Goal: Task Accomplishment & Management: Use online tool/utility

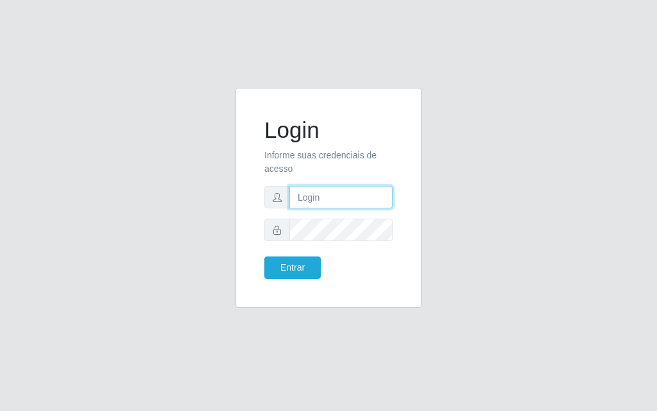
drag, startPoint x: 0, startPoint y: 0, endPoint x: 345, endPoint y: 206, distance: 401.9
click at [345, 206] on input "text" at bounding box center [340, 197] width 103 height 22
type input "jose@roberto"
click at [333, 243] on form "Login Informe suas credenciais de acesso jose@roberto Entrar" at bounding box center [328, 198] width 128 height 162
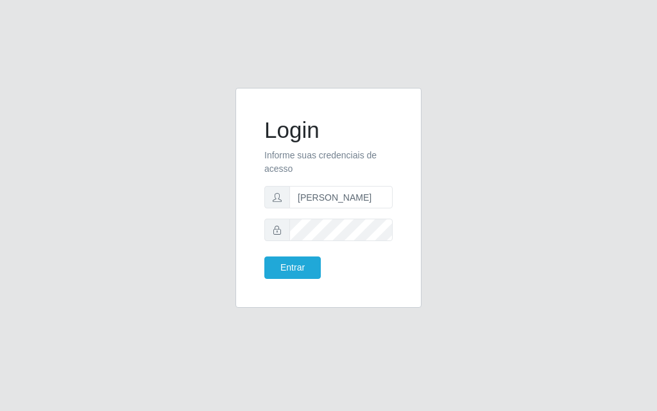
click at [333, 243] on form "Login Informe suas credenciais de acesso jose@roberto Entrar" at bounding box center [328, 198] width 128 height 162
click at [300, 199] on input "text" at bounding box center [340, 197] width 103 height 22
click at [302, 198] on input "text" at bounding box center [340, 197] width 103 height 22
type input "[PERSON_NAME]"
drag, startPoint x: 338, startPoint y: 208, endPoint x: 382, endPoint y: 300, distance: 101.3
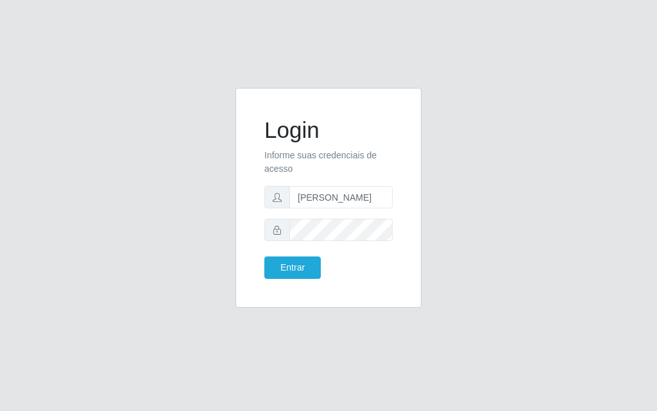
click at [382, 302] on div "Login Informe suas credenciais de acesso [PERSON_NAME] Entrar" at bounding box center [328, 198] width 186 height 220
drag, startPoint x: 362, startPoint y: 325, endPoint x: 325, endPoint y: 408, distance: 91.0
click at [349, 348] on div "Login Informe suas credenciais de acesso [PERSON_NAME] Entrar" at bounding box center [328, 205] width 657 height 411
click at [311, 268] on button "Entrar" at bounding box center [292, 268] width 56 height 22
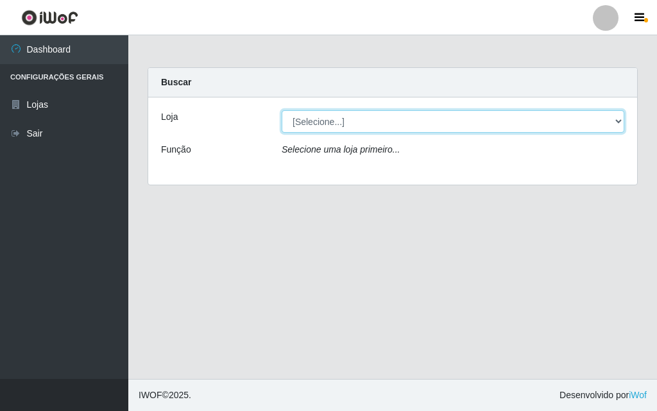
click at [529, 125] on select "[Selecione...] Divino Fogão" at bounding box center [453, 121] width 343 height 22
select select "499"
click at [282, 110] on select "[Selecione...] Divino Fogão" at bounding box center [453, 121] width 343 height 22
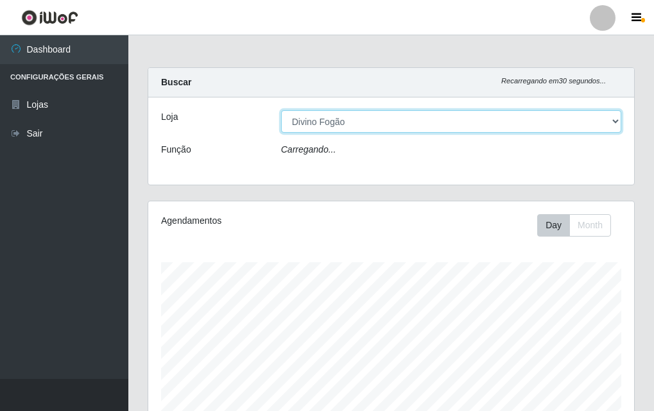
scroll to position [266, 486]
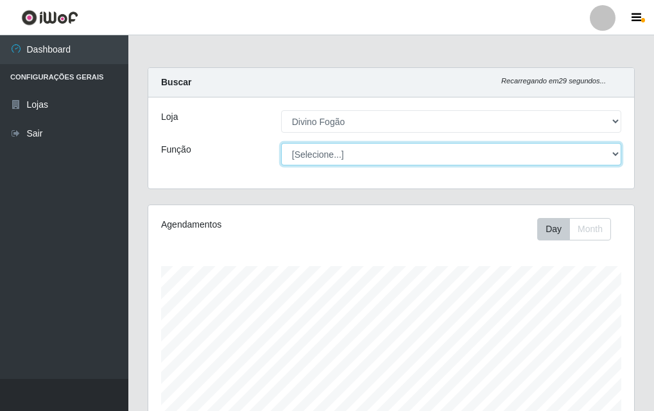
click at [452, 157] on select "[Selecione...] ASG ASG + ASG ++ Auxiliar de Cozinha Auxiliar de Cozinha + Auxil…" at bounding box center [451, 154] width 340 height 22
click at [281, 143] on select "[Selecione...] ASG ASG + ASG ++ Auxiliar de Cozinha Auxiliar de Cozinha + Auxil…" at bounding box center [451, 154] width 340 height 22
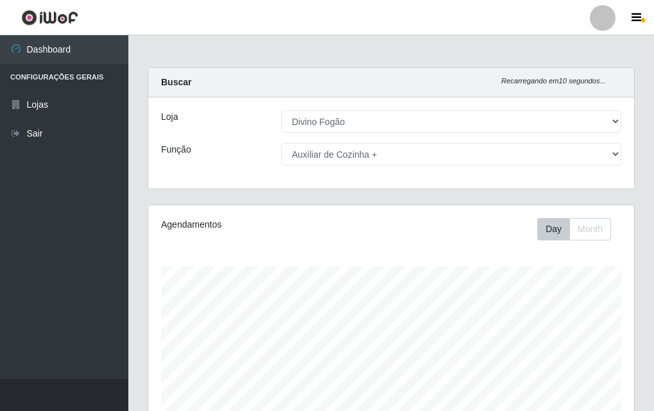
click at [379, 201] on div "Carregando... Buscar Recarregando em 10 segundos... Loja [Selecione...] Divino …" at bounding box center [391, 135] width 506 height 137
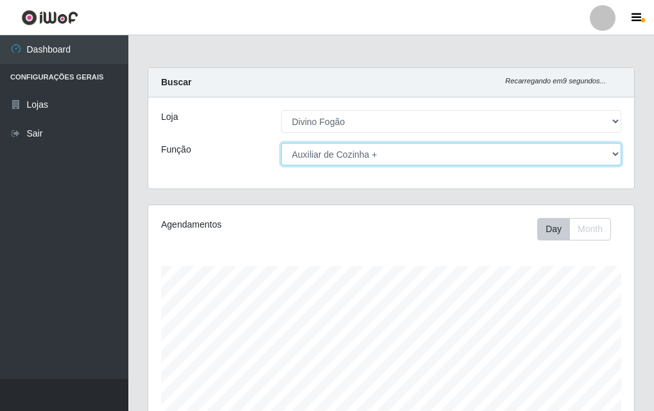
click at [409, 158] on select "[Selecione...] ASG ASG + ASG ++ Auxiliar de Cozinha Auxiliar de Cozinha + Auxil…" at bounding box center [451, 154] width 340 height 22
click at [281, 143] on select "[Selecione...] ASG ASG + ASG ++ Auxiliar de Cozinha Auxiliar de Cozinha + Auxil…" at bounding box center [451, 154] width 340 height 22
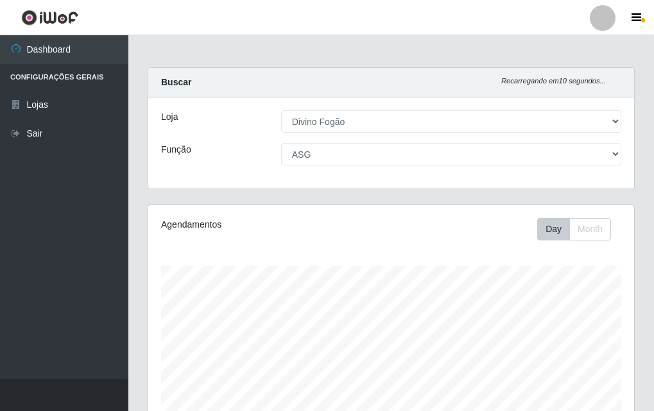
click at [635, 309] on div "Agendamentos Day Month" at bounding box center [391, 346] width 506 height 283
click at [580, 173] on div "Loja [Selecione...] Divino Fogão Função [Selecione...] ASG ASG + ASG ++ Auxilia…" at bounding box center [391, 143] width 486 height 91
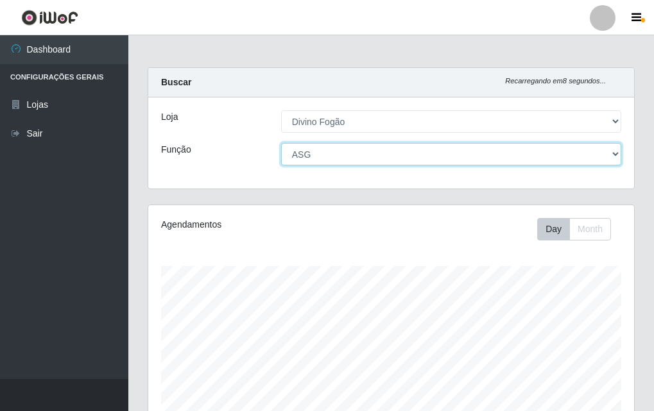
click at [573, 162] on select "[Selecione...] ASG ASG + ASG ++ Auxiliar de Cozinha Auxiliar de Cozinha + Auxil…" at bounding box center [451, 154] width 340 height 22
click at [281, 143] on select "[Selecione...] ASG ASG + ASG ++ Auxiliar de Cozinha Auxiliar de Cozinha + Auxil…" at bounding box center [451, 154] width 340 height 22
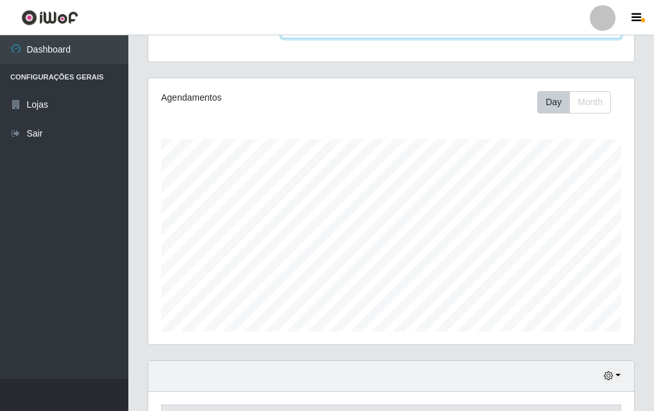
scroll to position [78, 0]
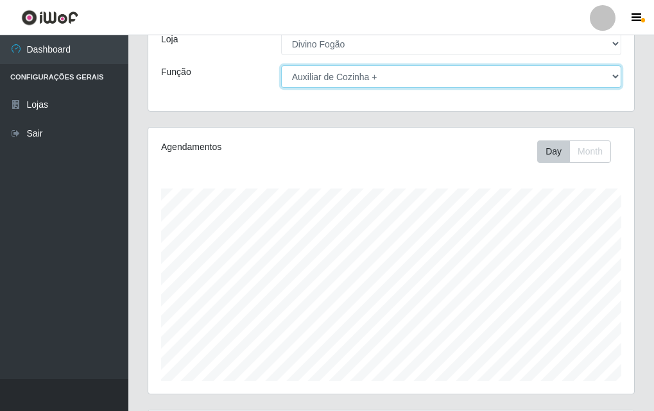
click at [499, 74] on select "[Selecione...] ASG ASG + ASG ++ Auxiliar de Cozinha Auxiliar de Cozinha + Auxil…" at bounding box center [451, 76] width 340 height 22
select select "9"
click at [281, 65] on select "[Selecione...] ASG ASG + ASG ++ Auxiliar de Cozinha Auxiliar de Cozinha + Auxil…" at bounding box center [451, 76] width 340 height 22
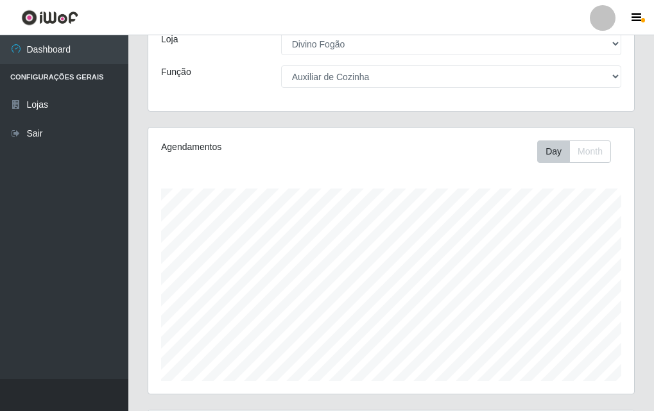
drag, startPoint x: 653, startPoint y: 253, endPoint x: 656, endPoint y: 323, distance: 69.4
click at [654, 323] on html "Perfil Alterar Senha Sair Dashboard Configurações Gerais Lojas Sair Carregando.…" at bounding box center [327, 341] width 654 height 838
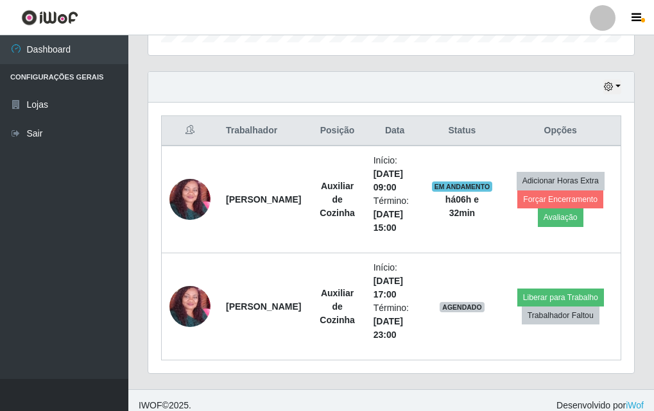
scroll to position [427, 0]
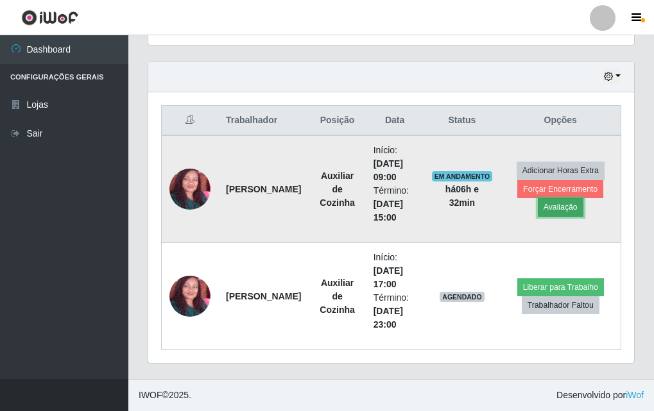
click at [574, 198] on button "Avaliação" at bounding box center [561, 207] width 46 height 18
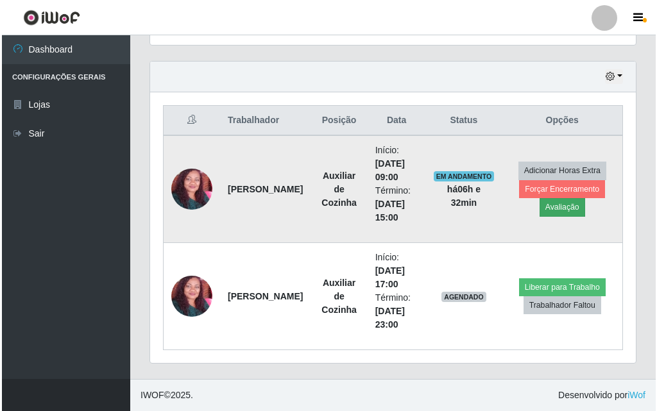
scroll to position [266, 479]
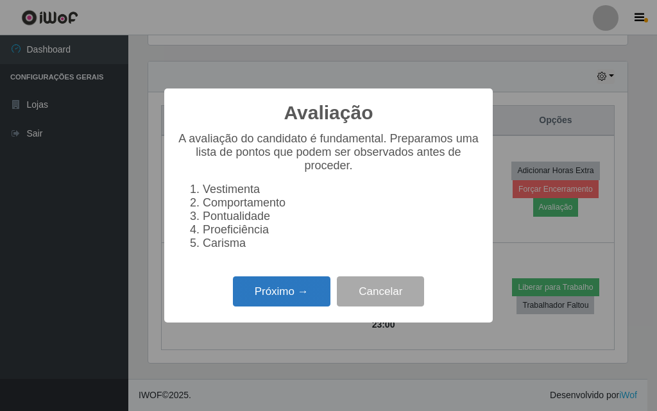
click at [262, 303] on button "Próximo →" at bounding box center [282, 291] width 98 height 30
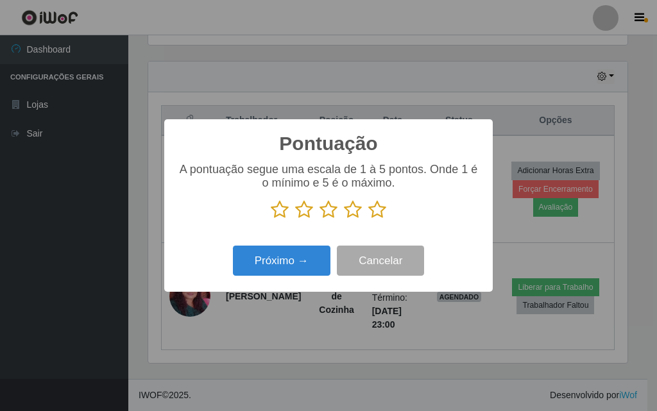
scroll to position [641206, 640993]
click at [352, 216] on icon at bounding box center [353, 209] width 18 height 19
click at [344, 219] on input "radio" at bounding box center [344, 219] width 0 height 0
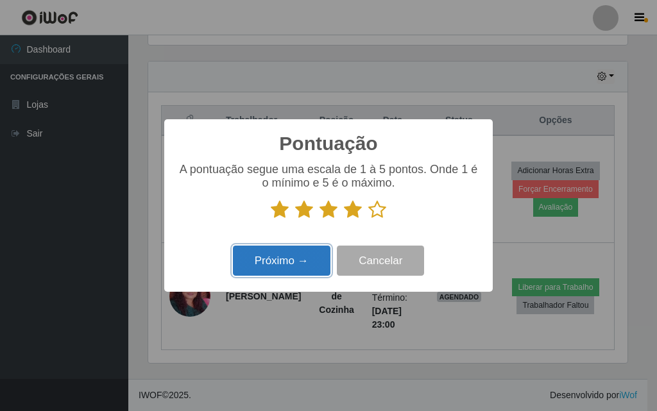
click at [306, 260] on button "Próximo →" at bounding box center [282, 261] width 98 height 30
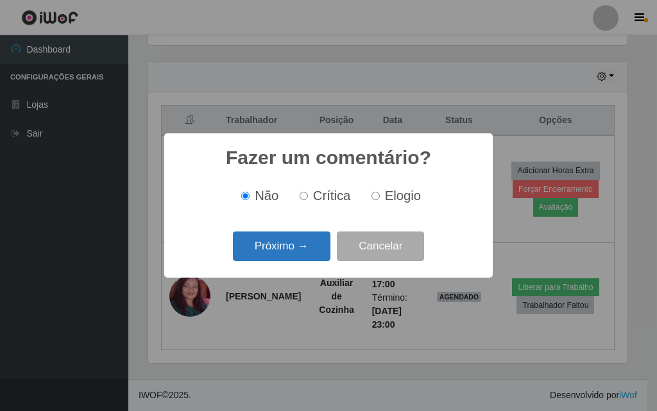
click at [296, 254] on button "Próximo →" at bounding box center [282, 247] width 98 height 30
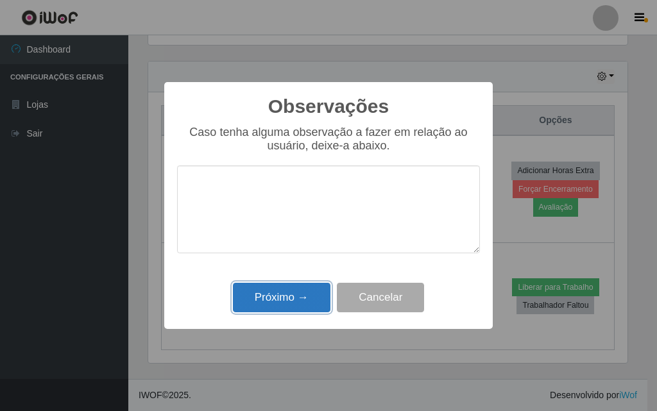
click at [308, 305] on button "Próximo →" at bounding box center [282, 298] width 98 height 30
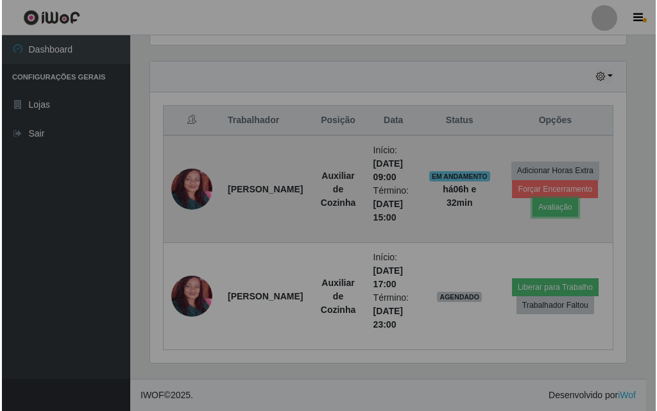
scroll to position [266, 486]
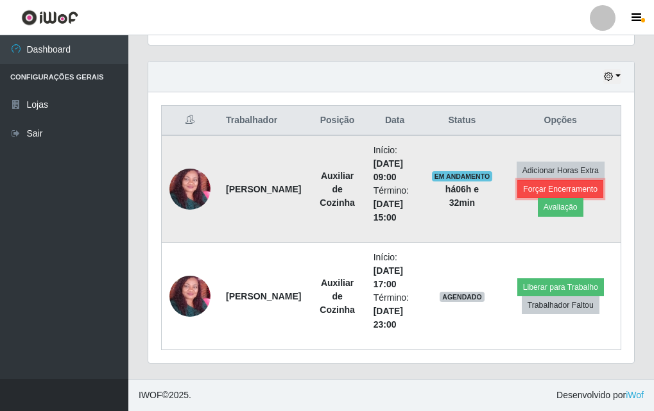
click at [537, 183] on button "Forçar Encerramento" at bounding box center [560, 189] width 86 height 18
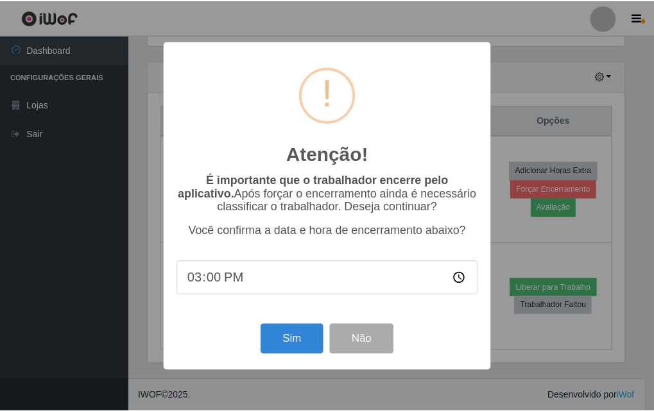
scroll to position [266, 479]
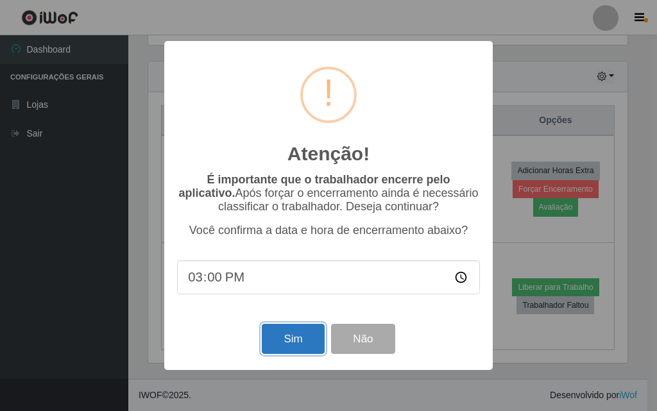
click at [294, 341] on button "Sim" at bounding box center [293, 339] width 62 height 30
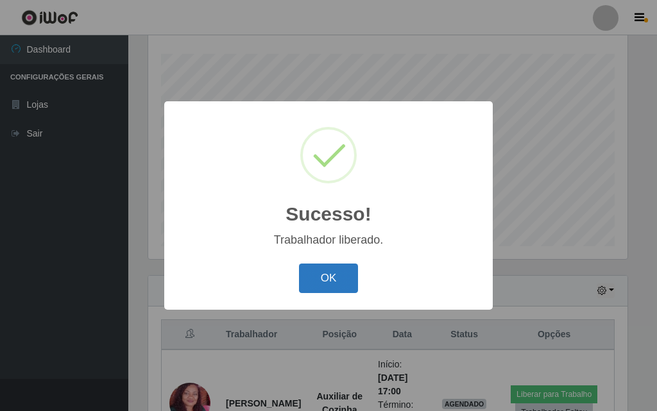
click at [335, 271] on button "OK" at bounding box center [329, 279] width 60 height 30
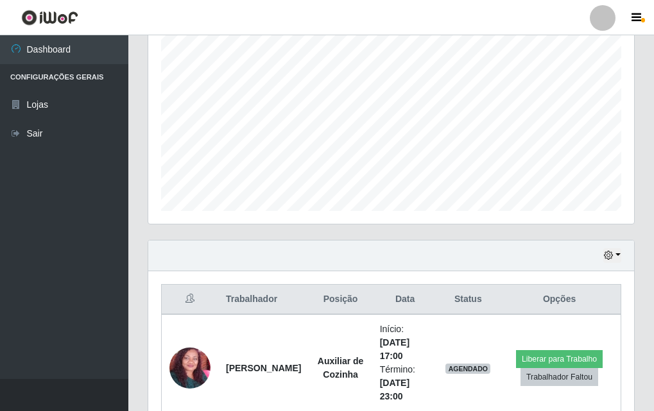
scroll to position [319, 0]
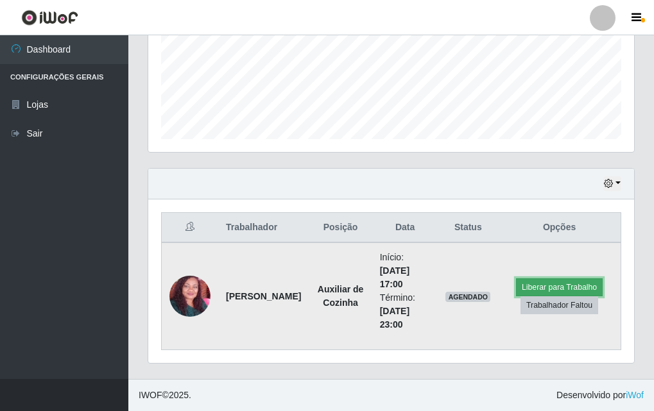
click at [564, 289] on button "Liberar para Trabalho" at bounding box center [559, 287] width 87 height 18
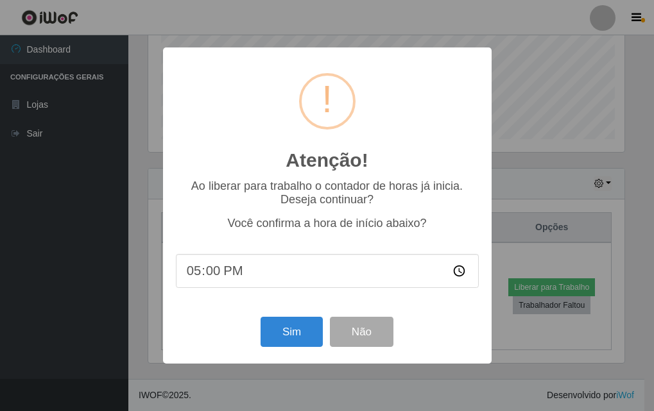
scroll to position [266, 479]
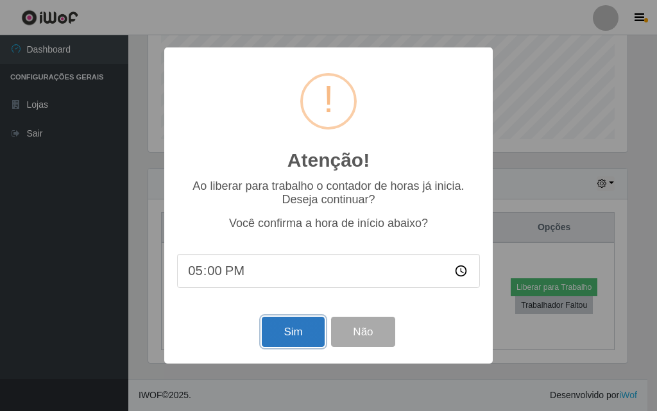
click at [280, 337] on button "Sim" at bounding box center [293, 332] width 62 height 30
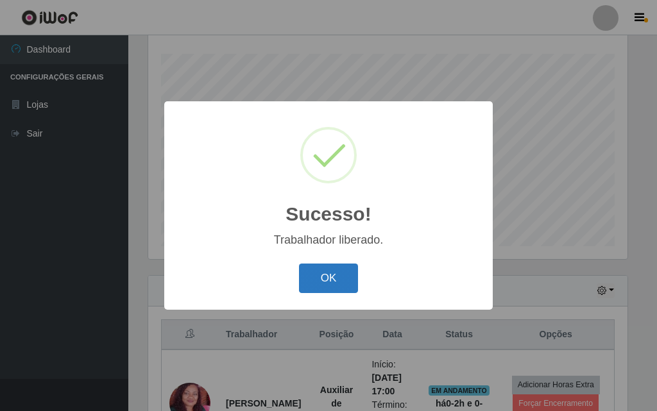
click at [350, 290] on button "OK" at bounding box center [329, 279] width 60 height 30
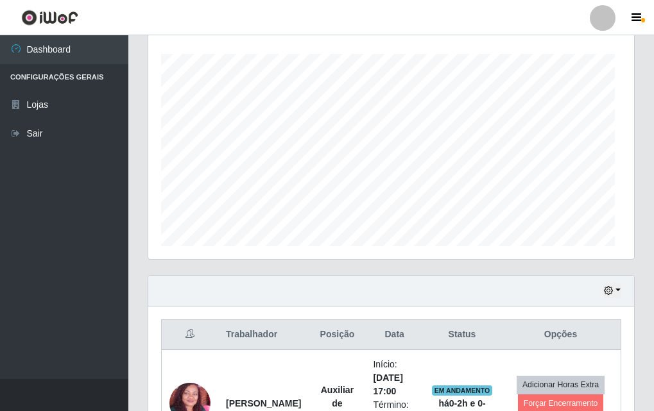
scroll to position [266, 486]
